Goal: Information Seeking & Learning: Check status

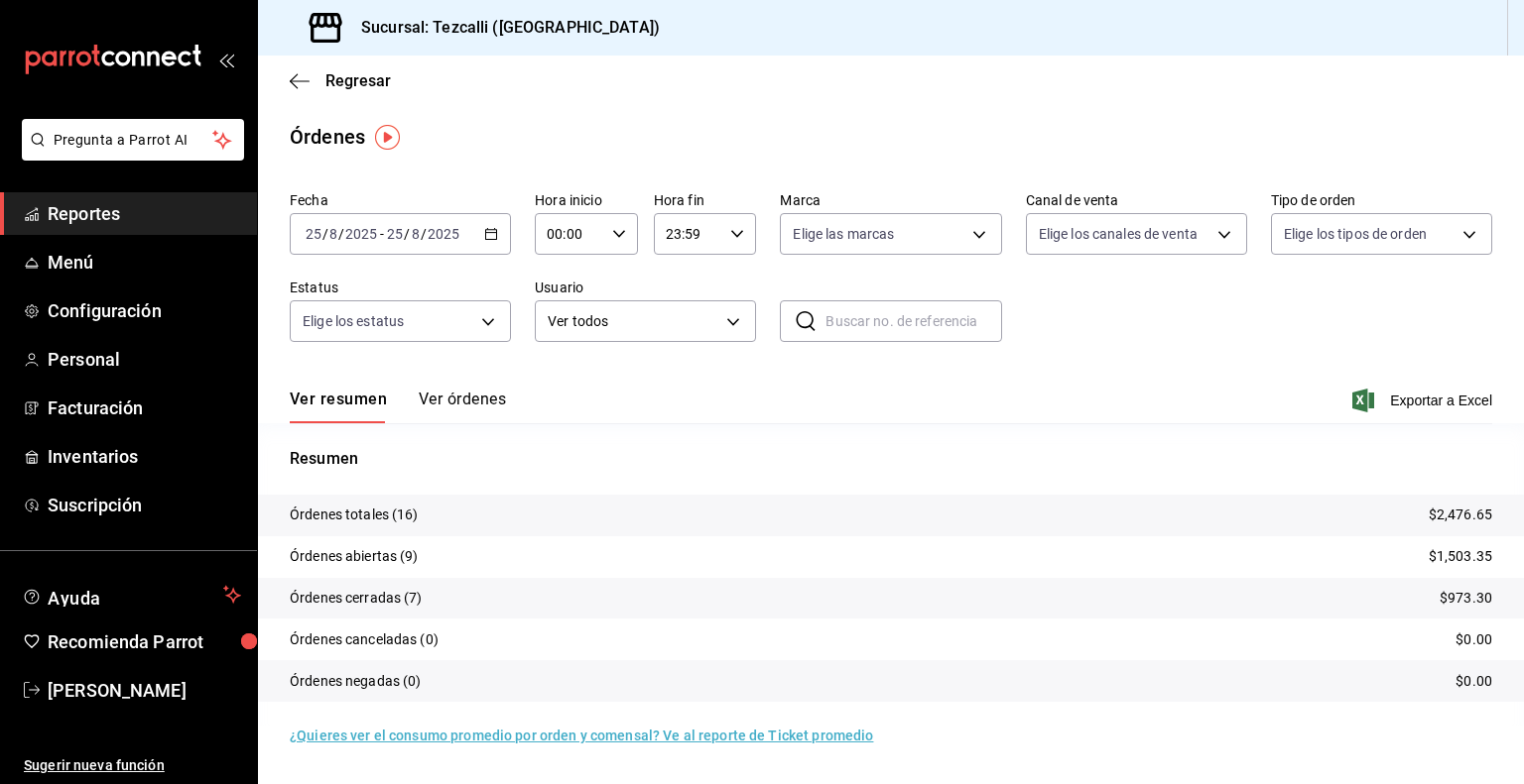
click at [451, 404] on button "Ver órdenes" at bounding box center [462, 406] width 87 height 34
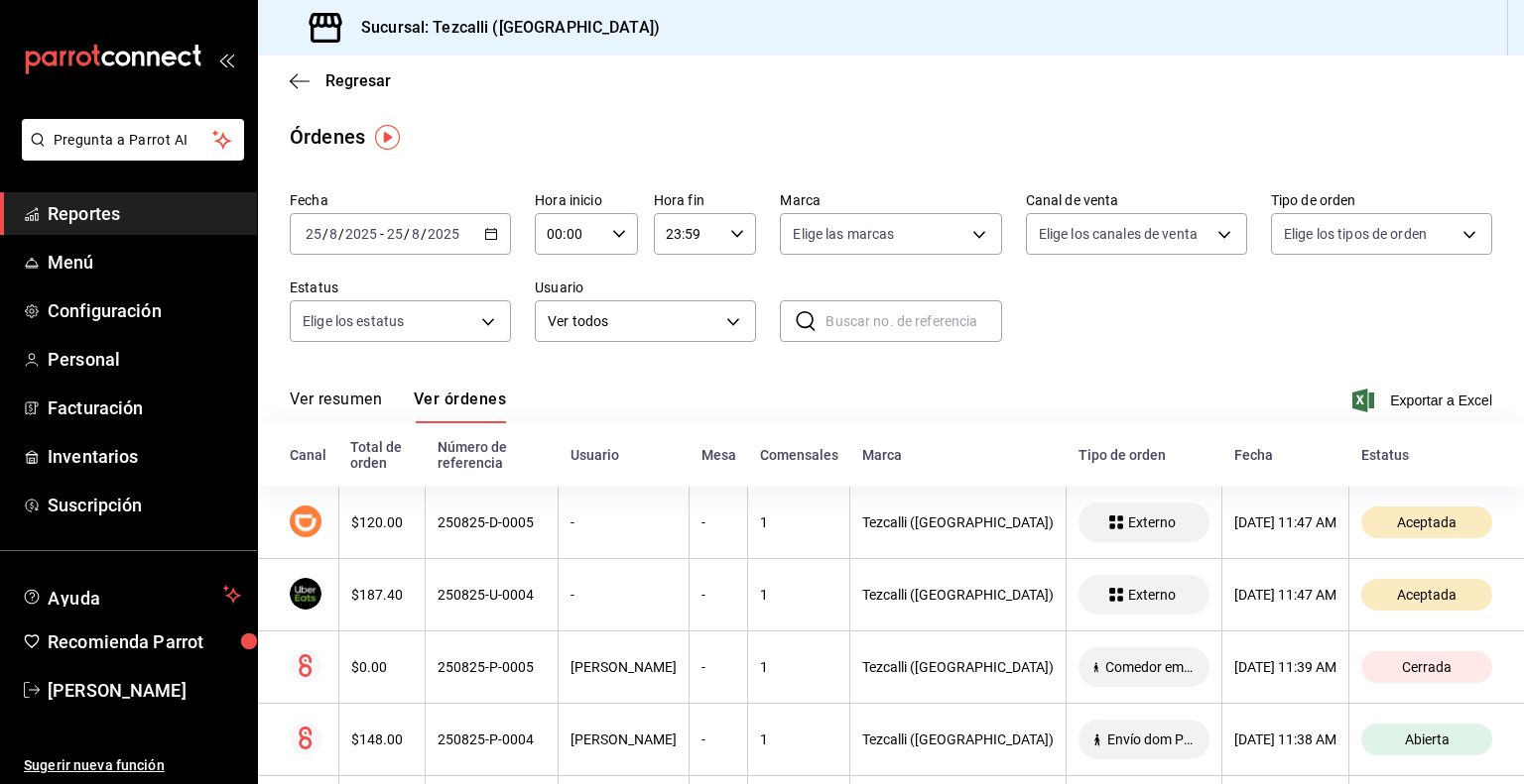
click at [337, 404] on button "Ver resumen" at bounding box center [336, 406] width 92 height 34
click at [337, 404] on div "Ver resumen Ver órdenes" at bounding box center [398, 406] width 216 height 34
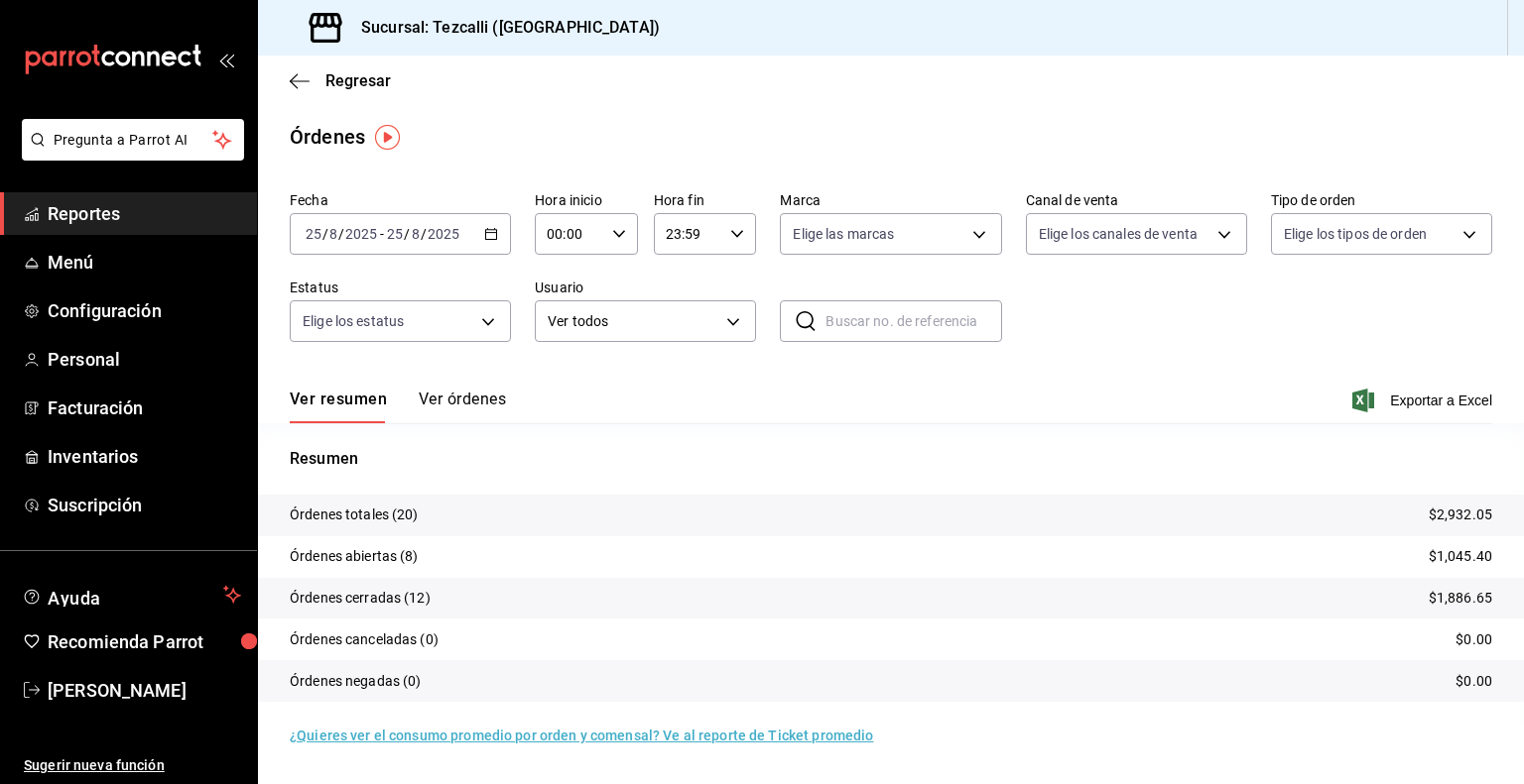
click at [470, 415] on button "Ver órdenes" at bounding box center [462, 406] width 87 height 34
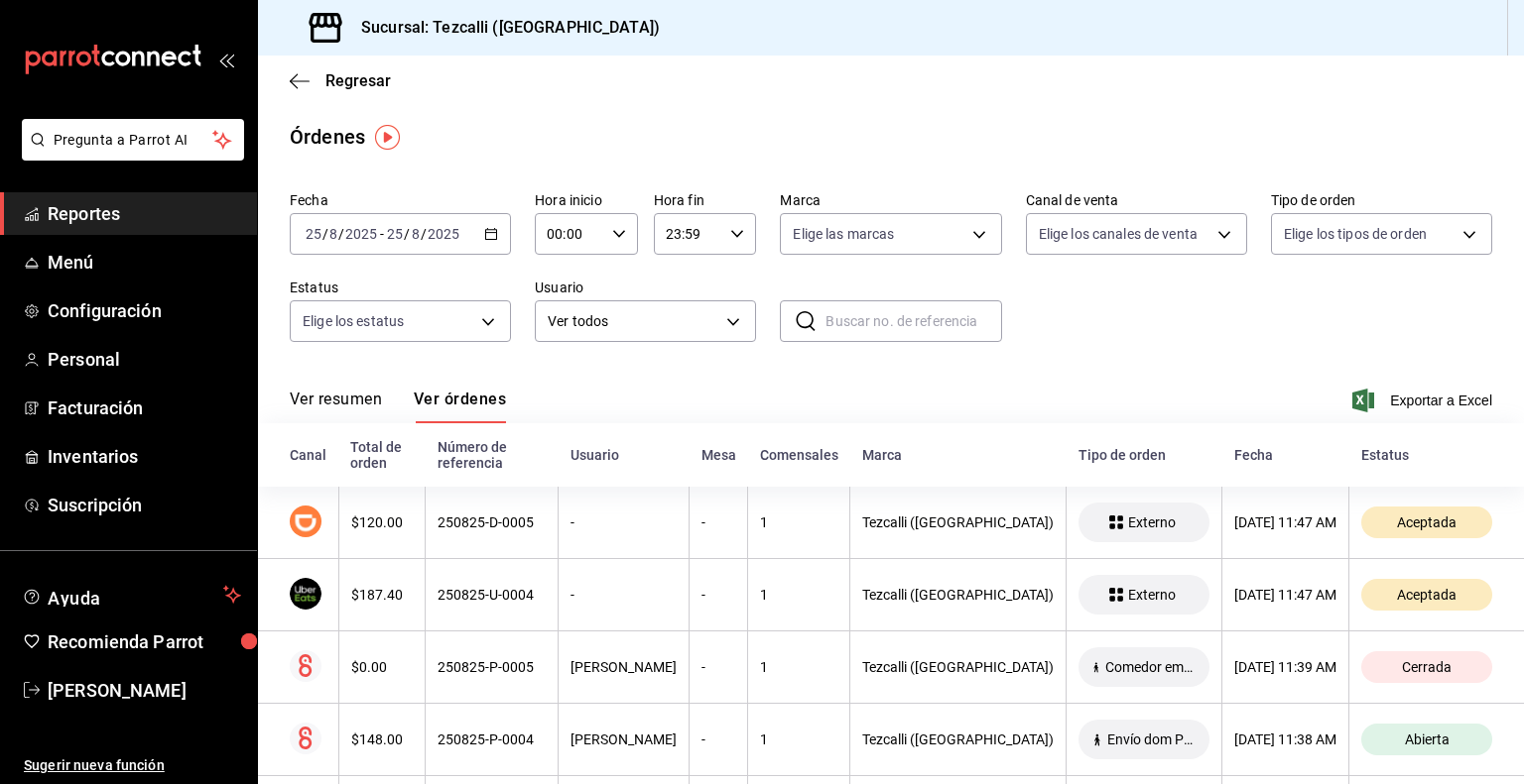
click at [352, 399] on button "Ver resumen" at bounding box center [336, 406] width 92 height 34
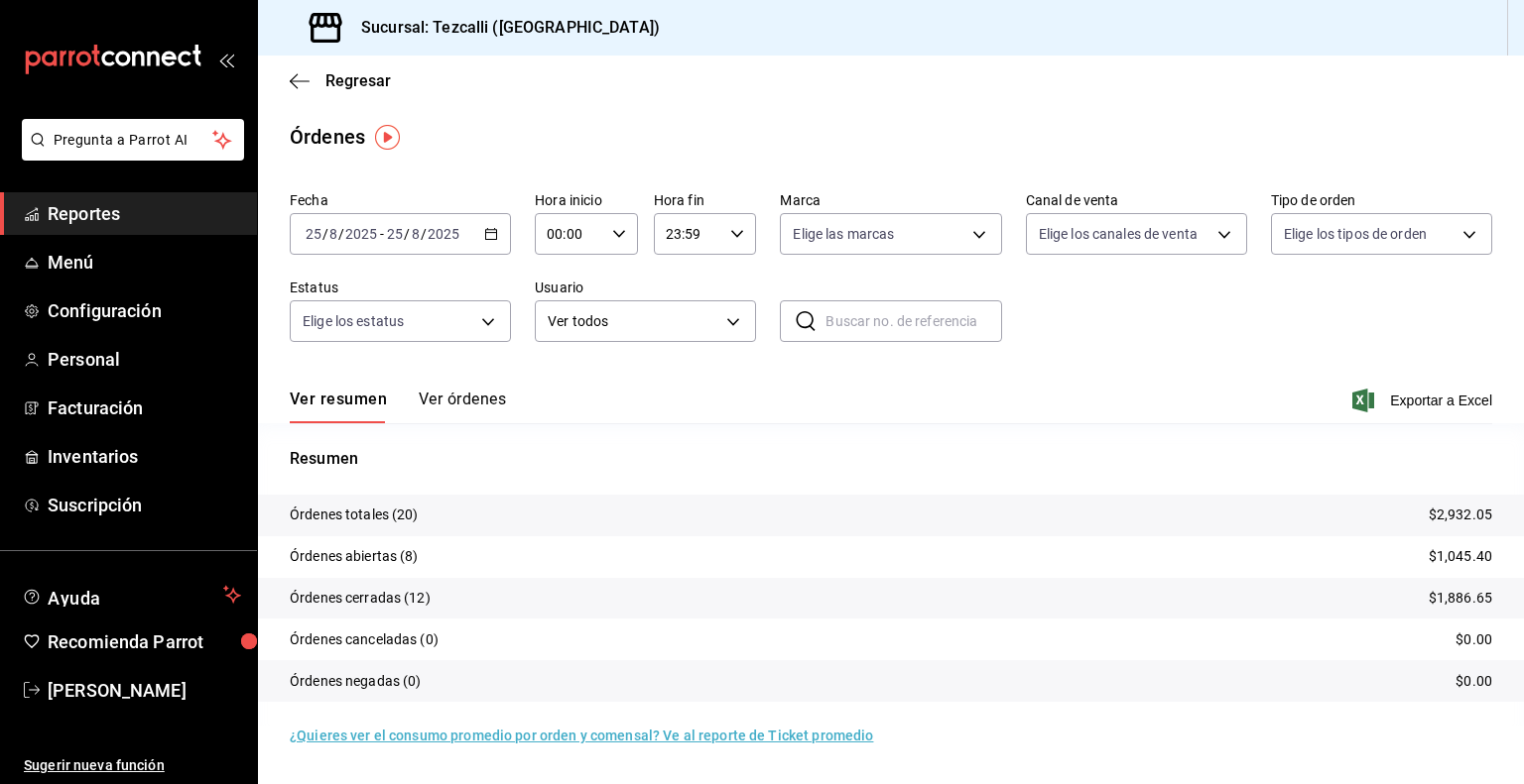
click at [463, 391] on button "Ver órdenes" at bounding box center [462, 406] width 87 height 34
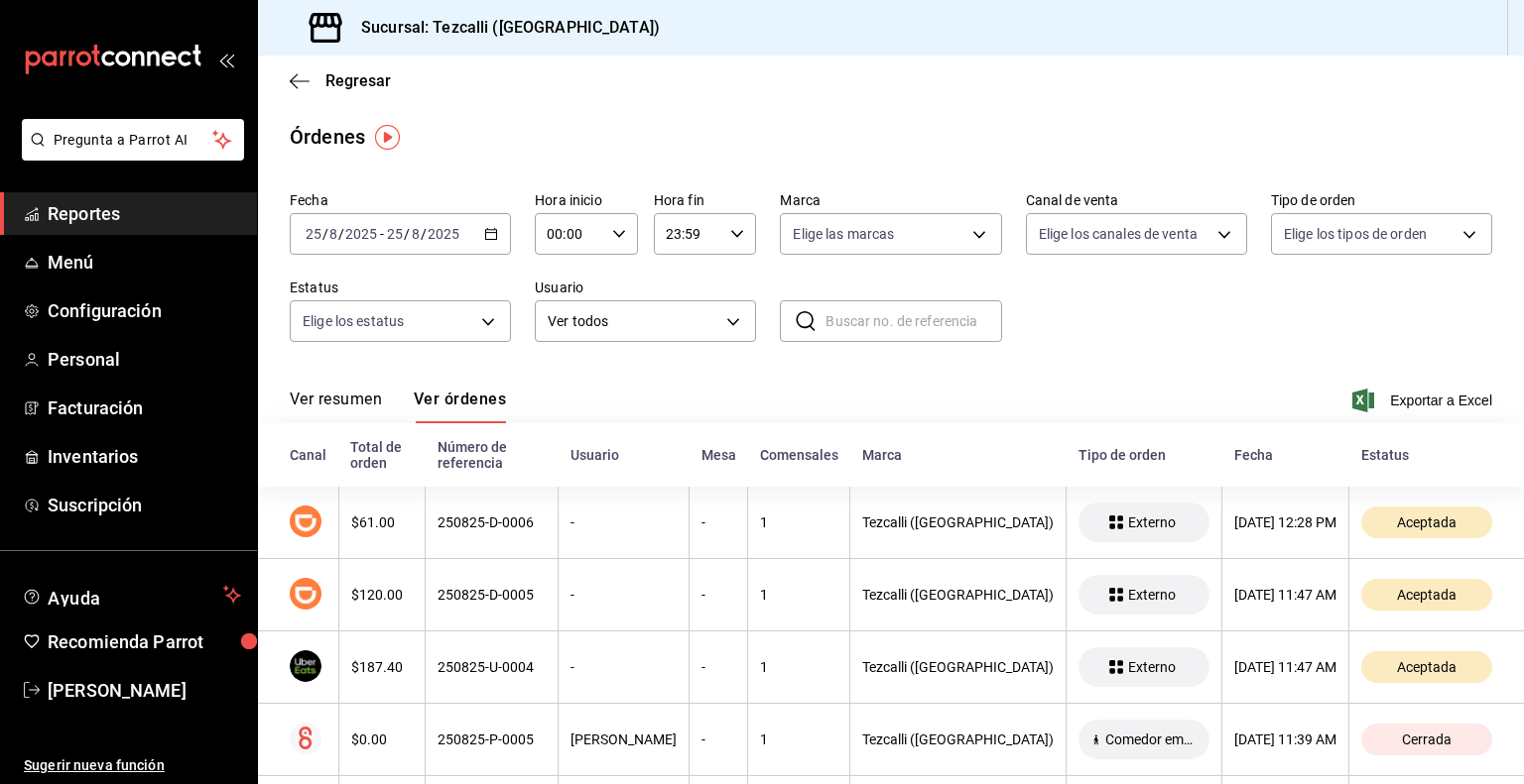
click at [369, 403] on button "Ver resumen" at bounding box center [336, 406] width 92 height 34
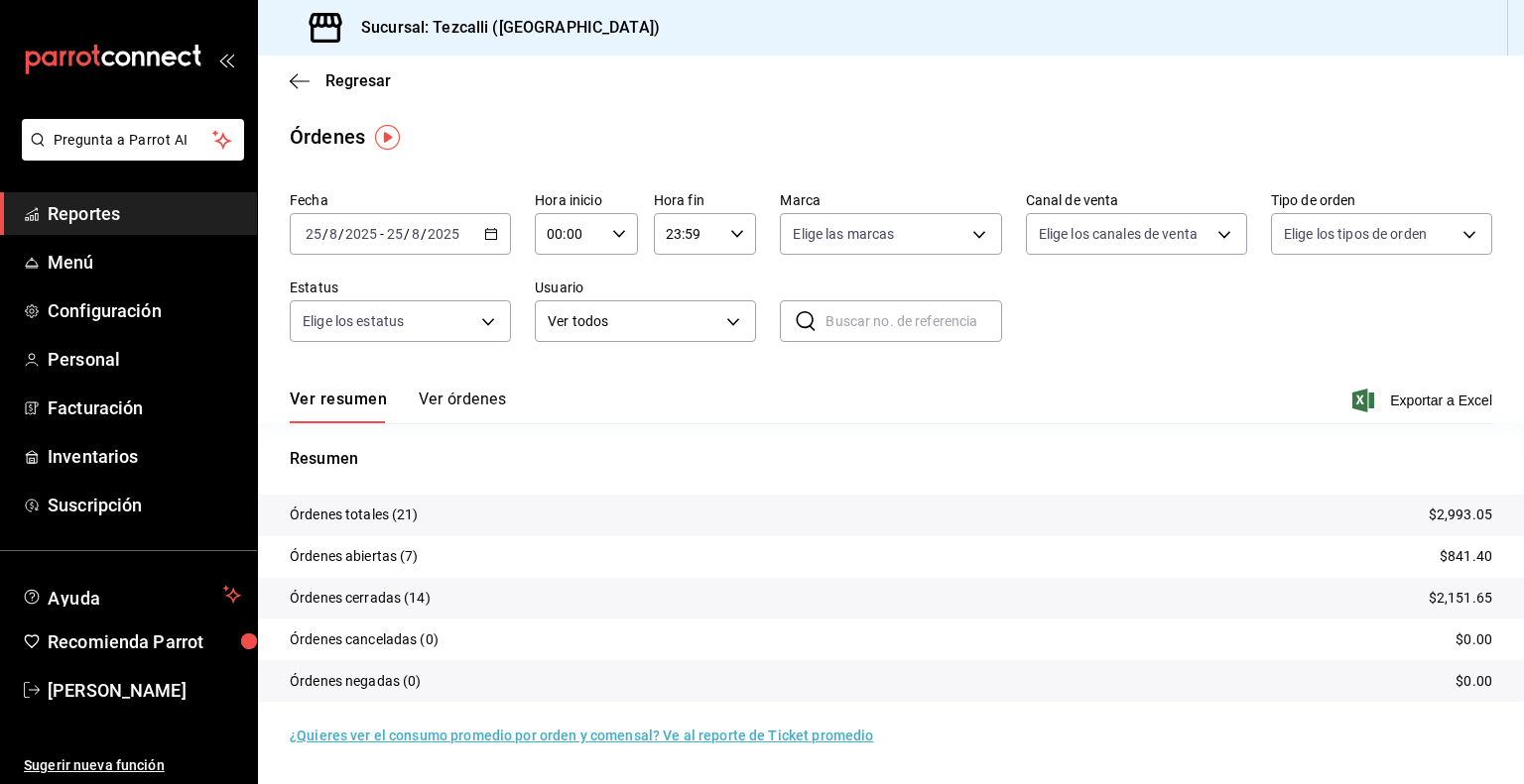
click at [491, 407] on button "Ver órdenes" at bounding box center [462, 406] width 87 height 34
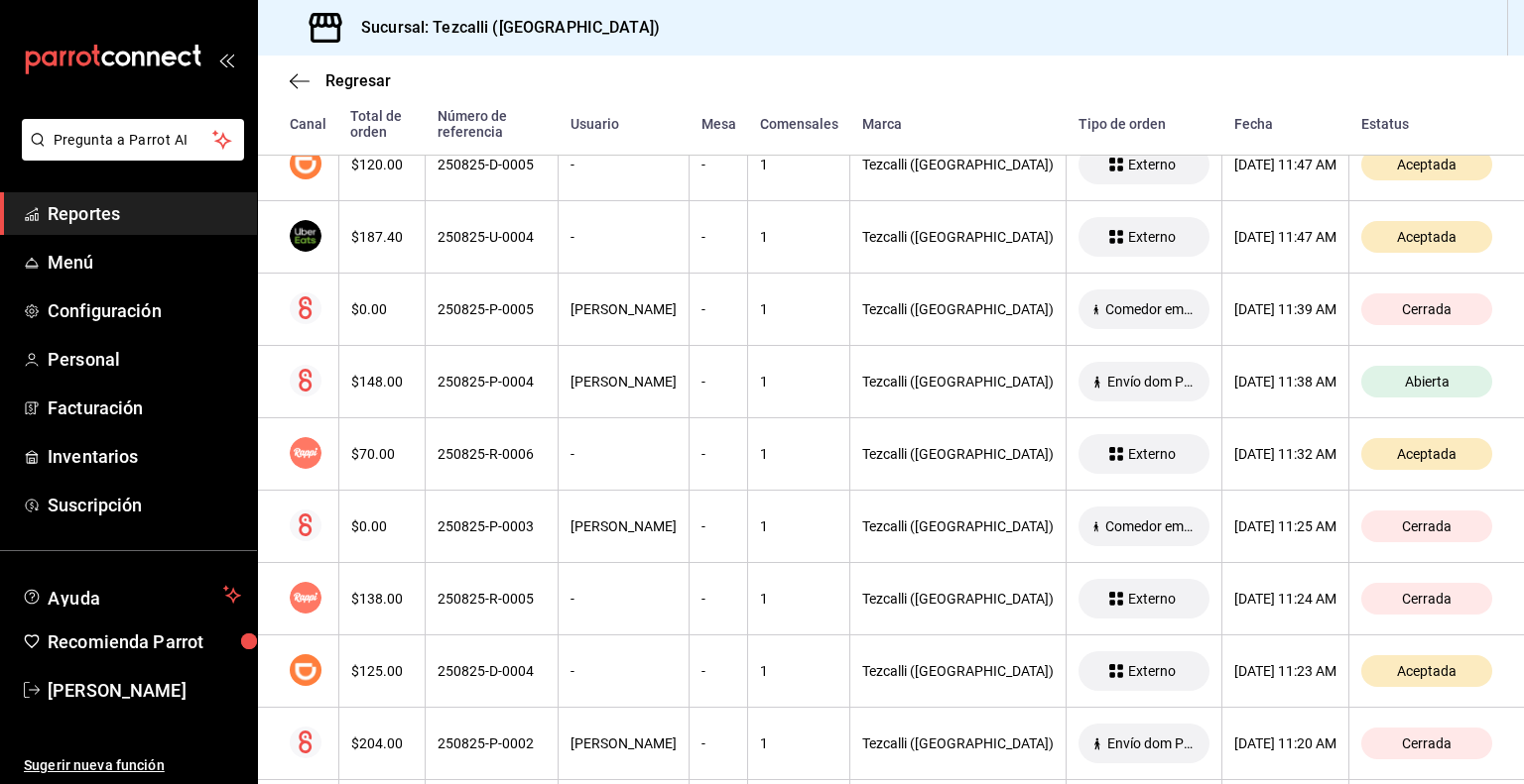
scroll to position [535, 0]
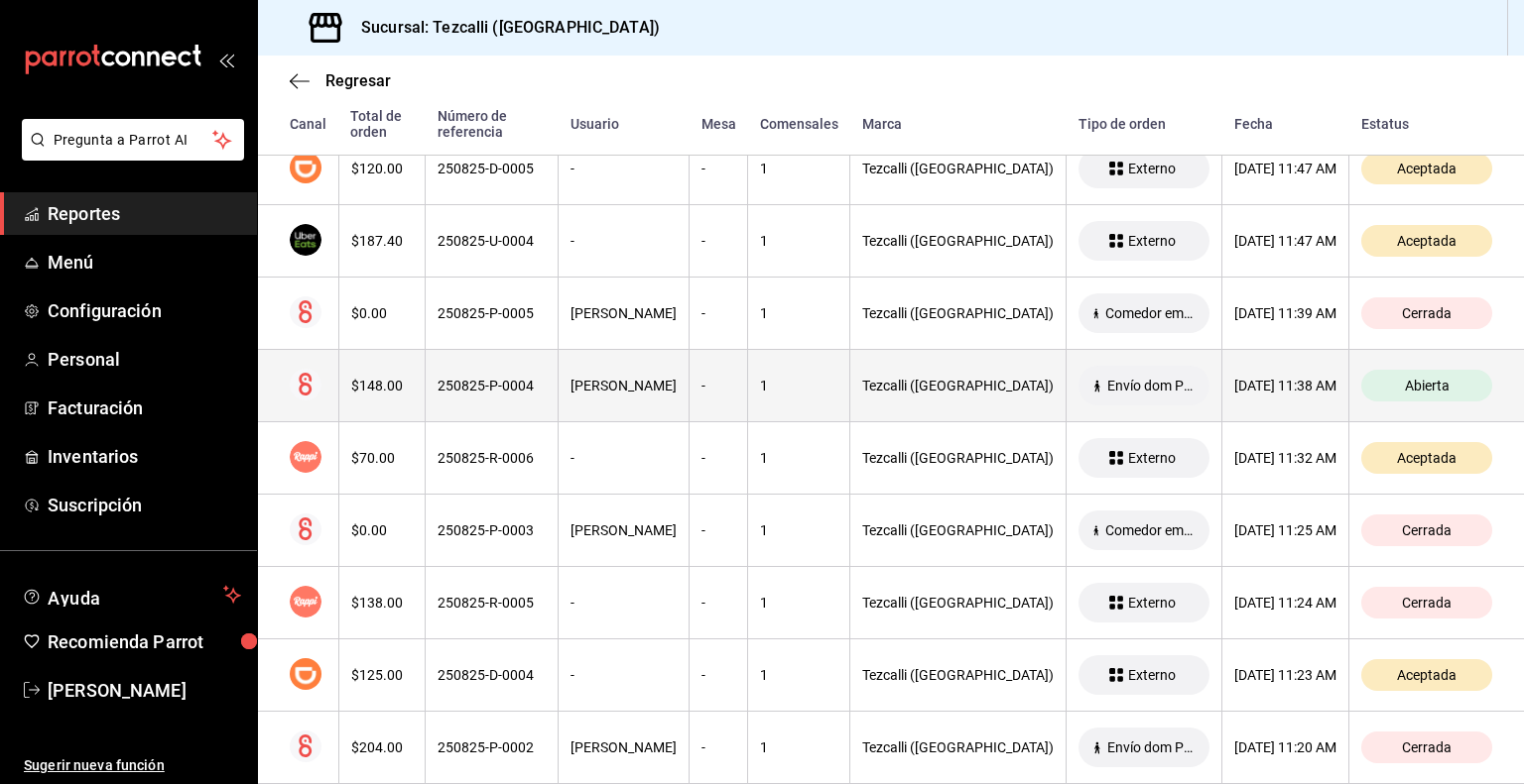
click at [597, 391] on div "[PERSON_NAME]" at bounding box center [624, 386] width 106 height 16
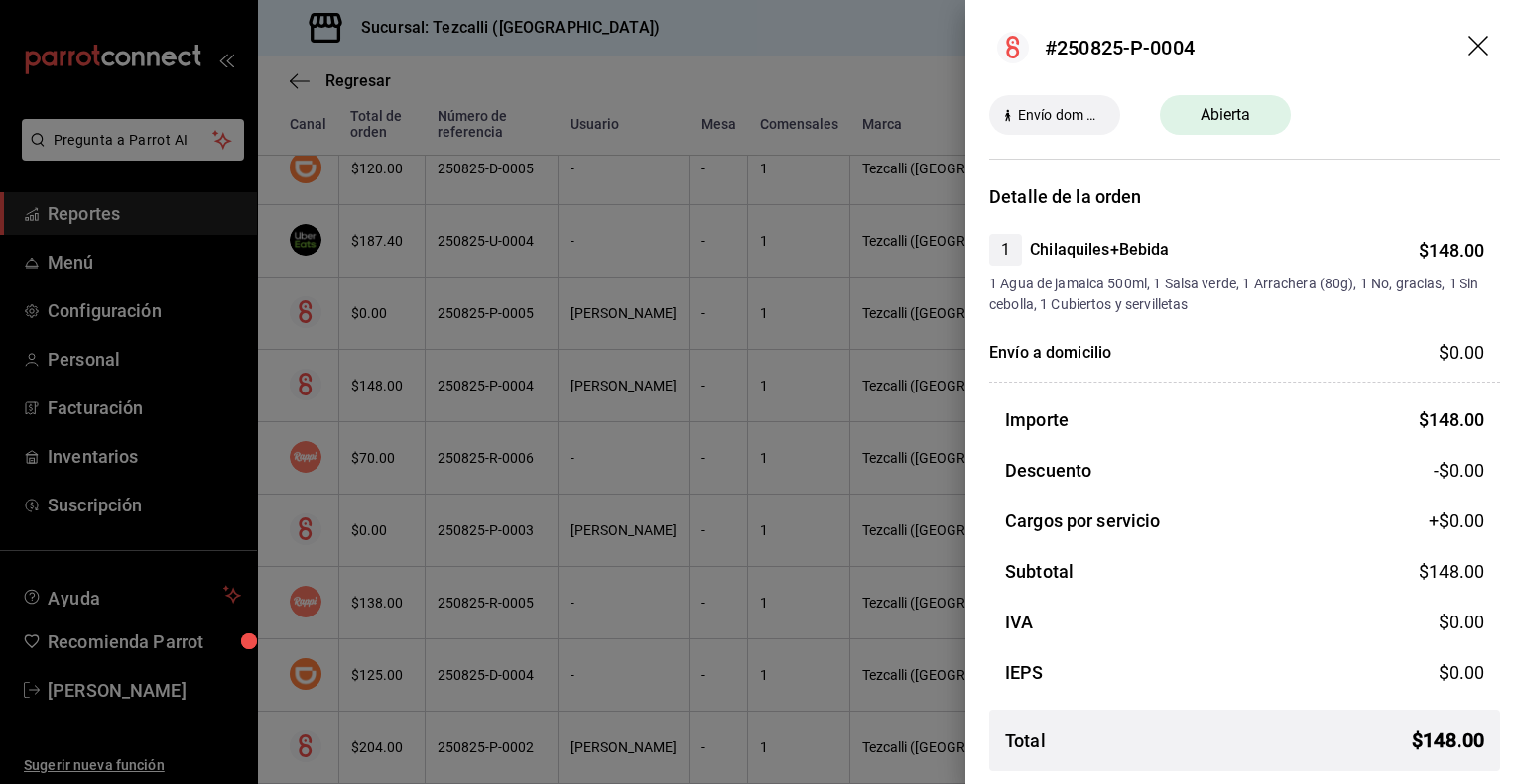
click at [603, 315] on div at bounding box center [762, 392] width 1524 height 784
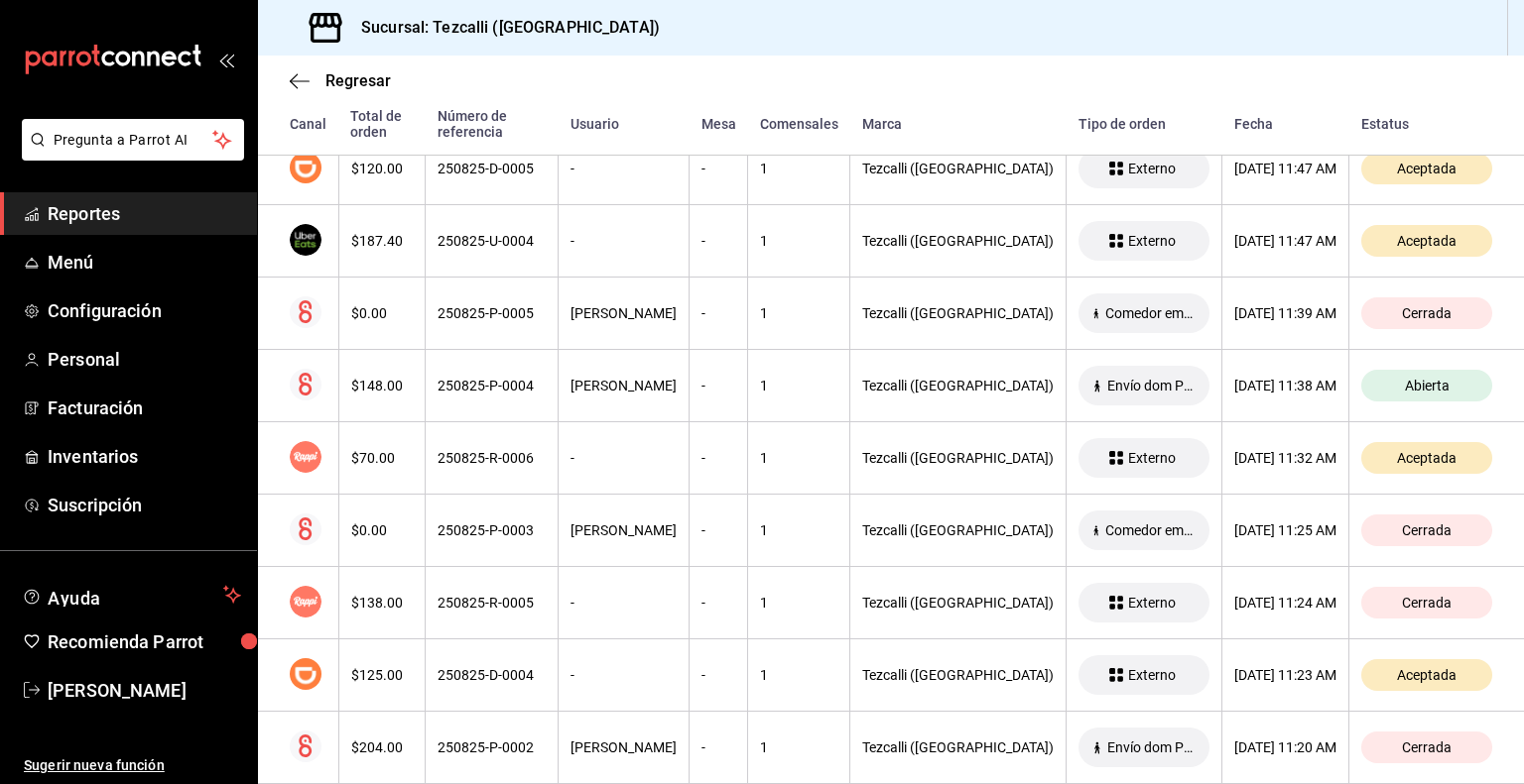
scroll to position [0, 0]
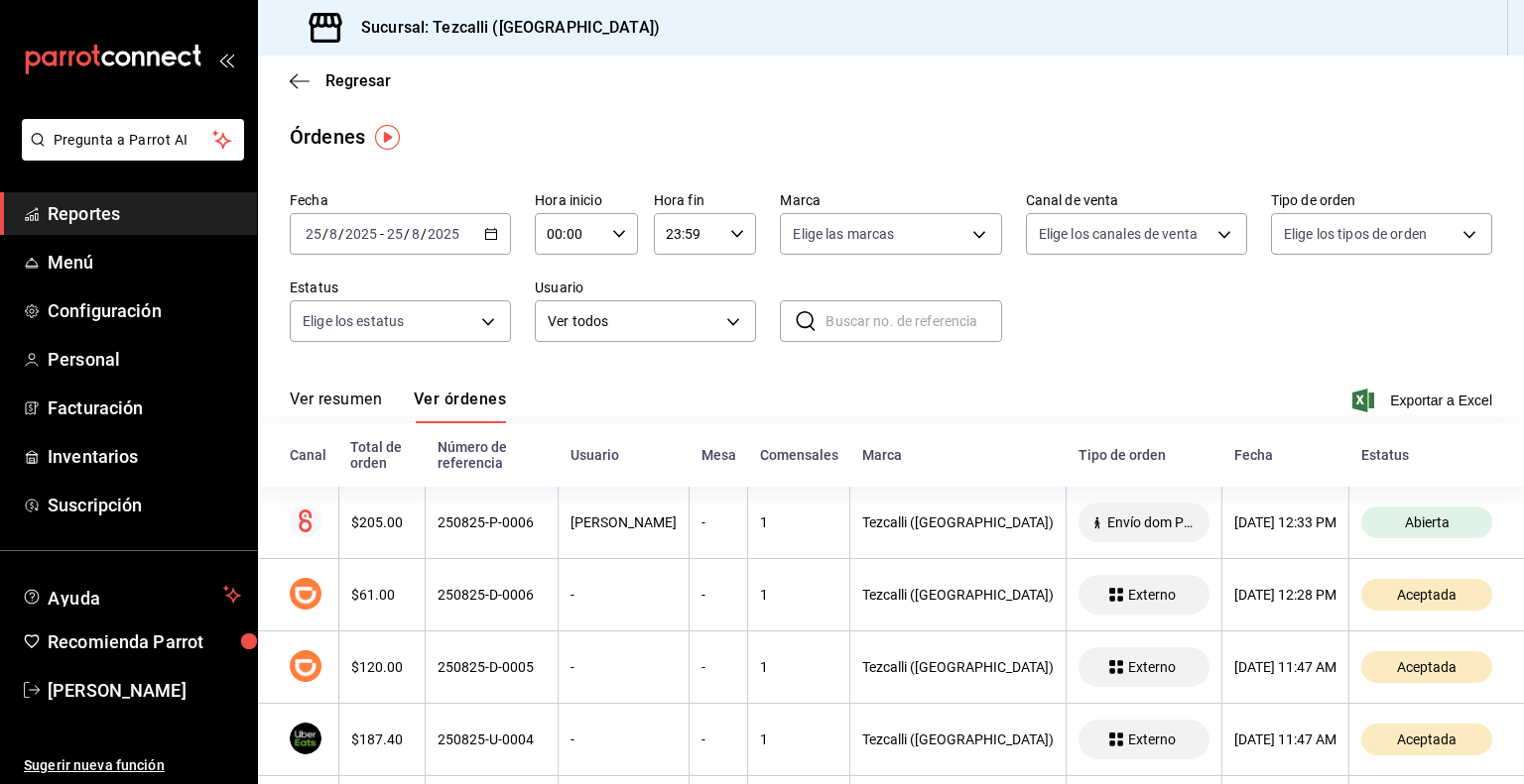
click at [340, 396] on button "Ver resumen" at bounding box center [336, 406] width 92 height 34
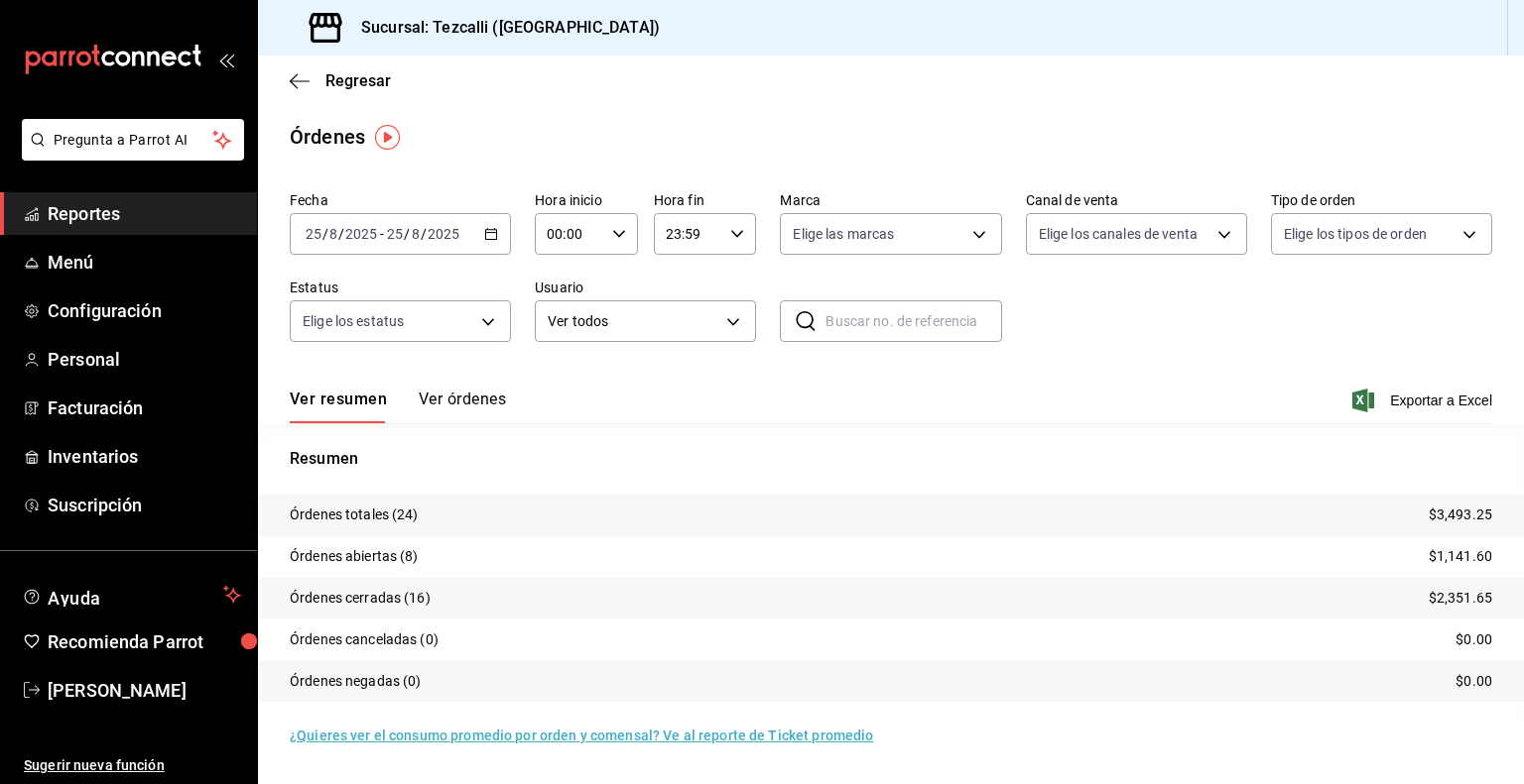
click at [446, 407] on button "Ver órdenes" at bounding box center [462, 406] width 87 height 34
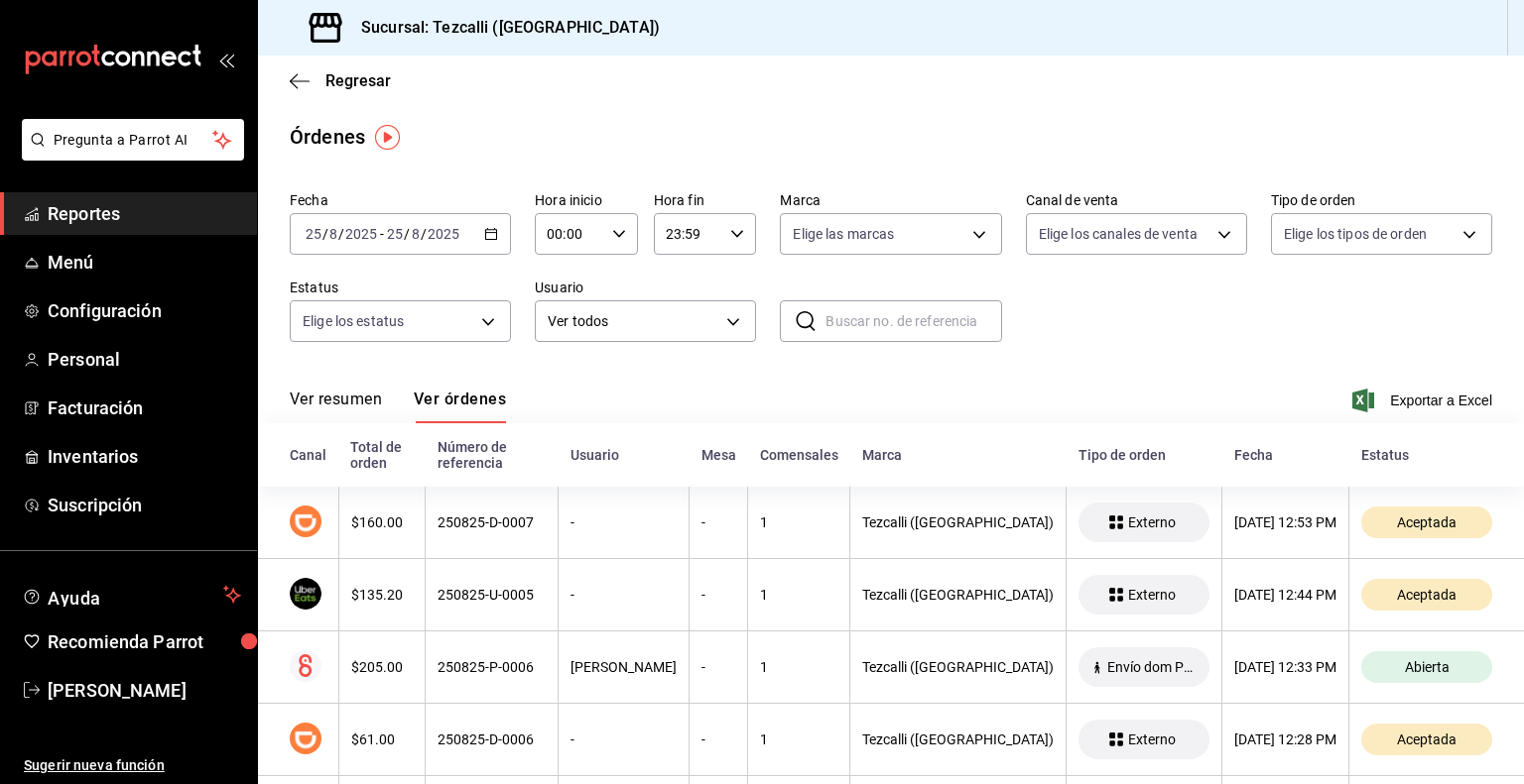
click at [361, 418] on button "Ver resumen" at bounding box center [336, 406] width 92 height 34
